Goal: Navigation & Orientation: Find specific page/section

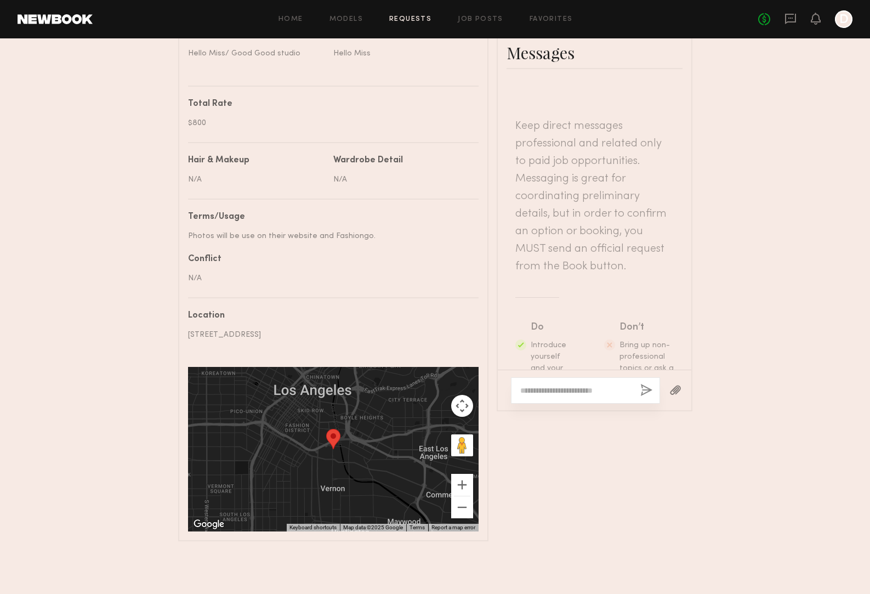
click at [66, 23] on link at bounding box center [55, 19] width 75 height 10
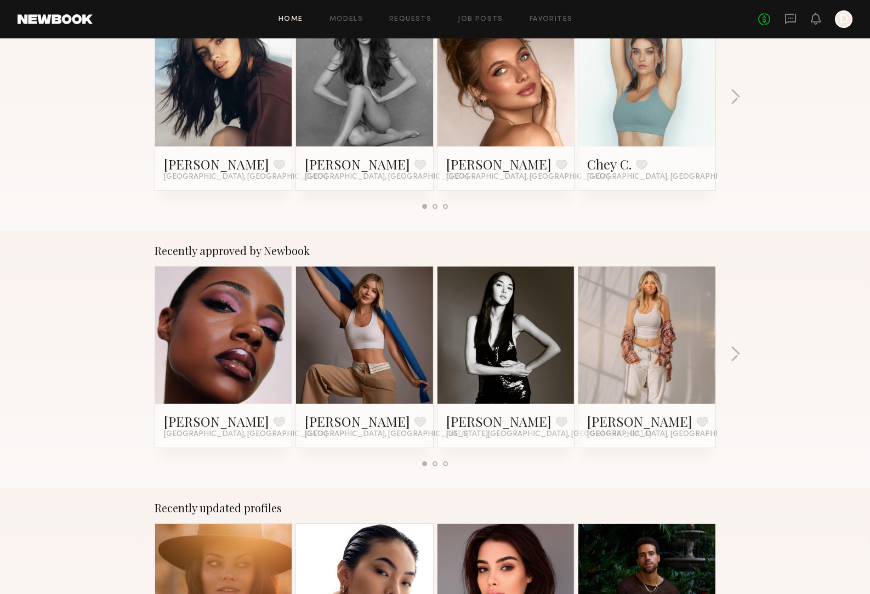
scroll to position [241, 0]
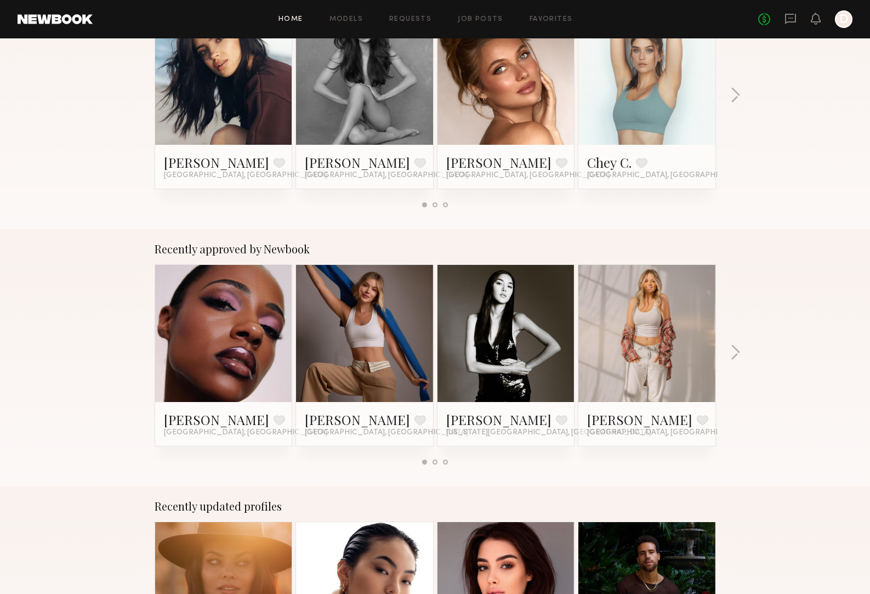
click at [672, 318] on link at bounding box center [646, 333] width 67 height 137
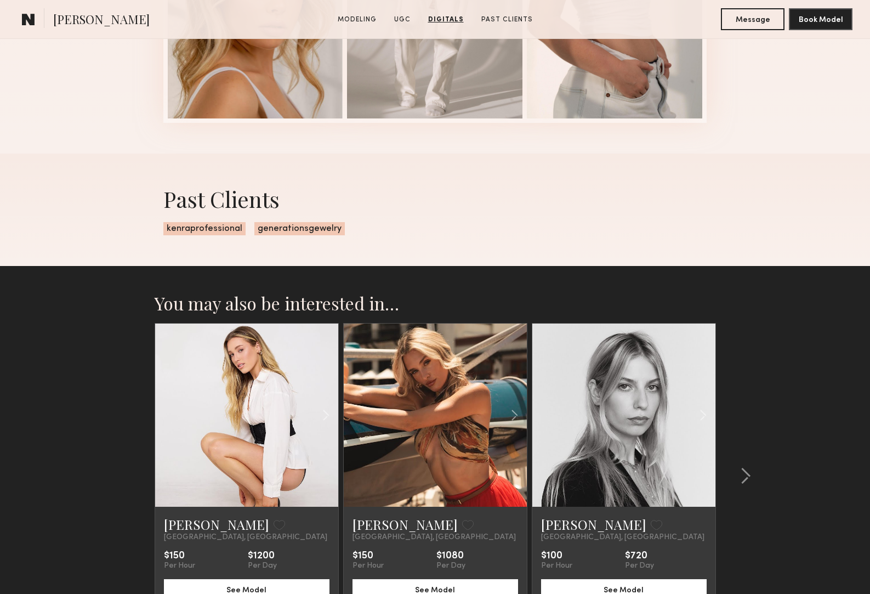
scroll to position [1730, 0]
